Goal: Transaction & Acquisition: Purchase product/service

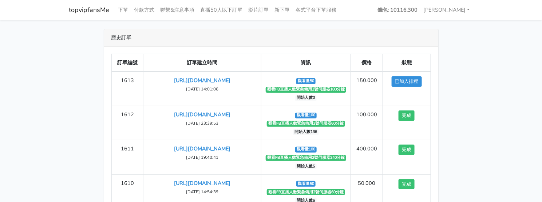
drag, startPoint x: 461, startPoint y: 52, endPoint x: 448, endPoint y: 55, distance: 12.9
click at [461, 52] on div "歷史訂單 訂單編號 訂單建立時間 資訊 價格 狀態 1613 [URL][DOMAIN_NAME] [DATE] 14:01:06 觀看量50" at bounding box center [271, 152] width 415 height 247
click at [121, 6] on link "下單" at bounding box center [123, 10] width 16 height 14
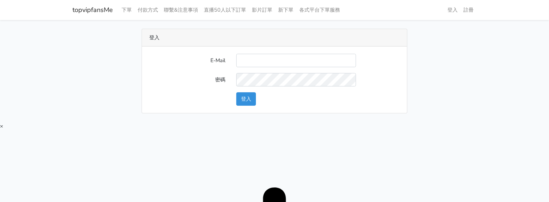
click at [291, 59] on input "E-Mail" at bounding box center [296, 60] width 120 height 13
type input "twtop123@uahoo.com.tw"
click at [247, 102] on button "登入" at bounding box center [246, 98] width 20 height 13
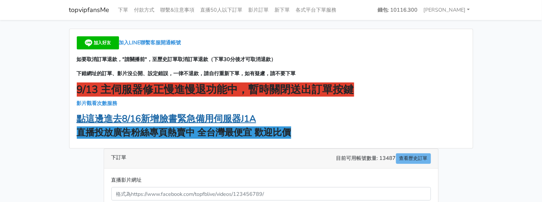
click at [226, 118] on strong "點這邊進去8/16新增臉書緊急備用伺服器J1A" at bounding box center [166, 119] width 179 height 12
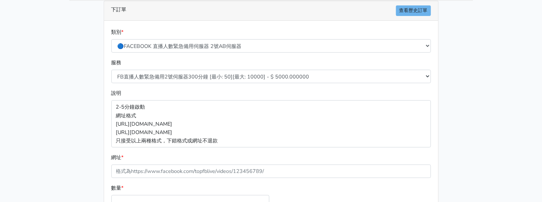
scroll to position [91, 0]
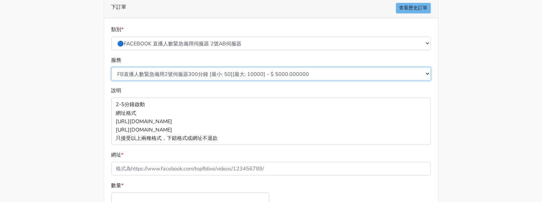
click at [178, 71] on select "FB直播人數緊急備用2號伺服器300分鐘 [最小: 50][最大: 10000] - $ 5000.000000 FB直播人數緊急備用2號伺服器60分鐘 [最…" at bounding box center [271, 73] width 320 height 13
select select "578"
click at [111, 67] on select "FB直播人數緊急備用2號伺服器300分鐘 [最小: 50][最大: 10000] - $ 5000.000000 FB直播人數緊急備用2號伺服器60分鐘 [最…" at bounding box center [271, 73] width 320 height 13
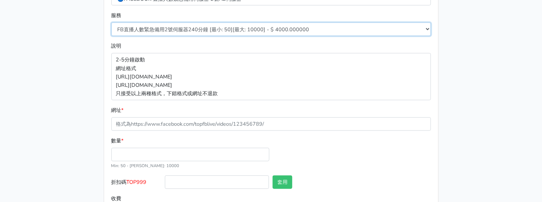
scroll to position [137, 0]
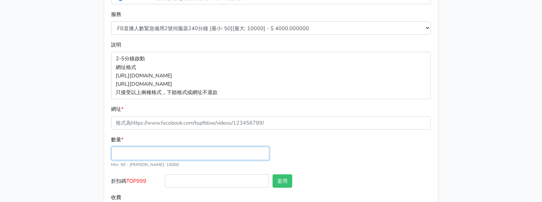
click at [169, 160] on input "數量 *" at bounding box center [190, 153] width 158 height 13
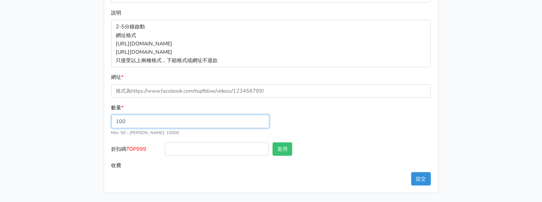
type input "100"
type input "400.000"
click at [135, 149] on span "TOP999" at bounding box center [137, 149] width 20 height 7
click at [165, 149] on input "折扣碼 TOP999" at bounding box center [217, 149] width 104 height 13
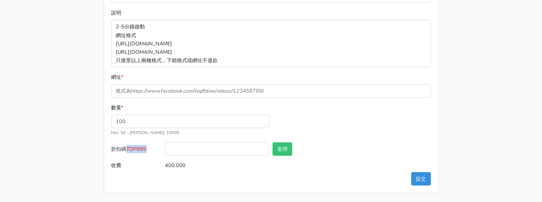
click at [135, 149] on span "TOP999" at bounding box center [137, 149] width 20 height 7
click at [165, 149] on input "折扣碼 TOP999" at bounding box center [217, 149] width 104 height 13
copy span "TOP999"
drag, startPoint x: 211, startPoint y: 152, endPoint x: 217, endPoint y: 152, distance: 6.6
click at [212, 152] on input "折扣碼 TOP999" at bounding box center [217, 149] width 104 height 13
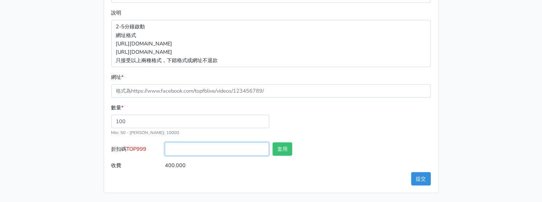
paste input "TOP999"
type input "TOP999"
click at [282, 152] on button "套用" at bounding box center [283, 149] width 20 height 13
click at [352, 142] on div "數量 * 100 Min: 50 - Max: 10000" at bounding box center [271, 123] width 323 height 39
type input "套用失敗"
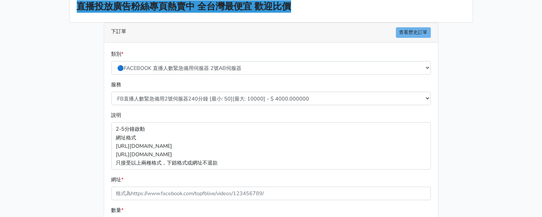
scroll to position [137, 0]
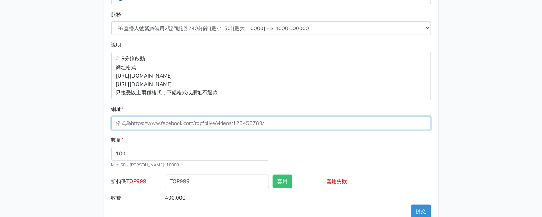
click at [164, 122] on input "網址 *" at bounding box center [271, 122] width 320 height 13
paste input "[URL][DOMAIN_NAME]"
type input "[URL][DOMAIN_NAME]"
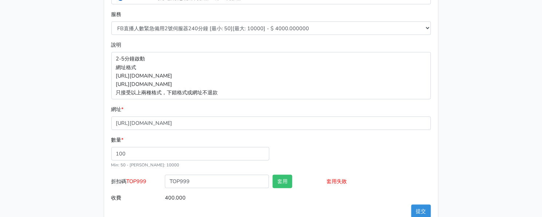
click at [60, 96] on main "8/16 新增FACEBOOK臉書直播人數緊急伺服器J1 8/27新增FACEBOOK臉書直播人數緊急備用伺服器30人20人 伺服器J2、J3 直播投放廣告粉…" at bounding box center [271, 59] width 542 height 351
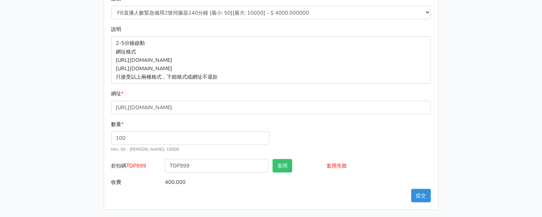
scroll to position [154, 0]
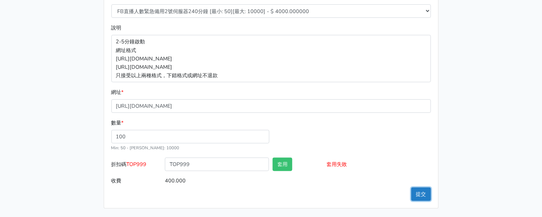
click at [416, 191] on button "提交" at bounding box center [421, 193] width 20 height 13
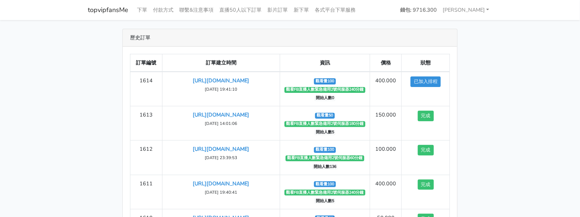
click at [515, 70] on main "歷史訂單 訂單編號 訂單建立時間 資訊 價格 狀態 1614 [URL][DOMAIN_NAME] ‹ 1" at bounding box center [290, 152] width 580 height 265
